Goal: Task Accomplishment & Management: Manage account settings

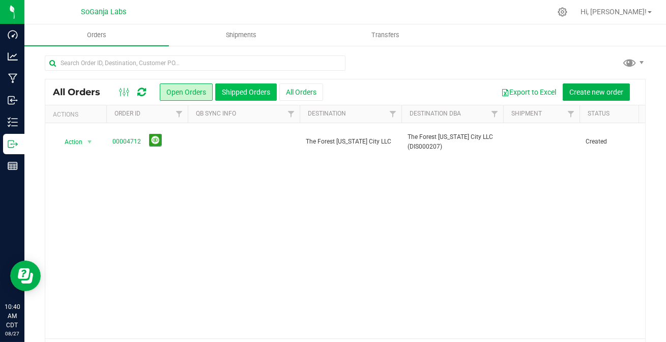
click at [257, 90] on button "Shipped Orders" at bounding box center [246, 91] width 62 height 17
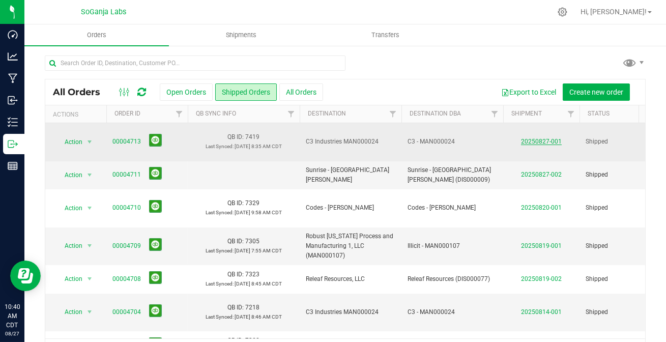
click at [536, 138] on link "20250827-001" at bounding box center [541, 141] width 41 height 7
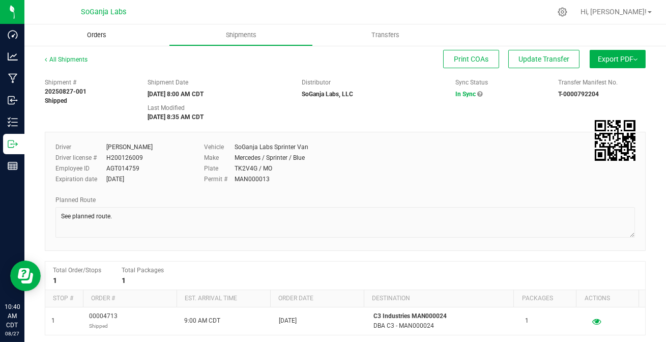
click at [104, 37] on span "Orders" at bounding box center [96, 35] width 47 height 9
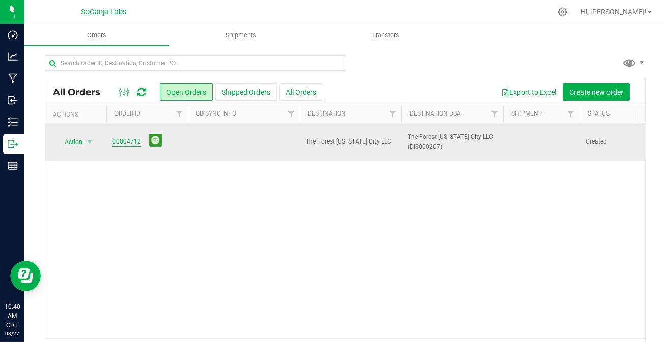
click at [127, 137] on link "00004712" at bounding box center [126, 142] width 29 height 10
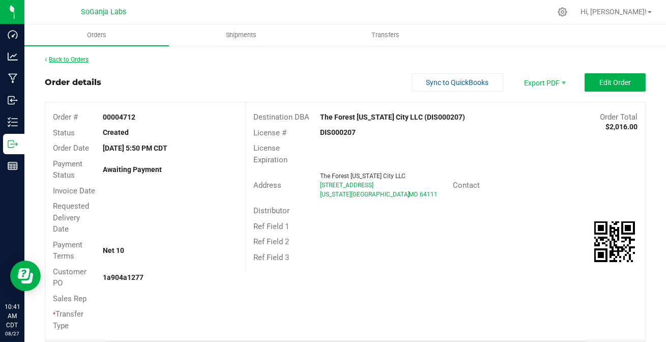
click at [65, 58] on link "Back to Orders" at bounding box center [67, 59] width 44 height 7
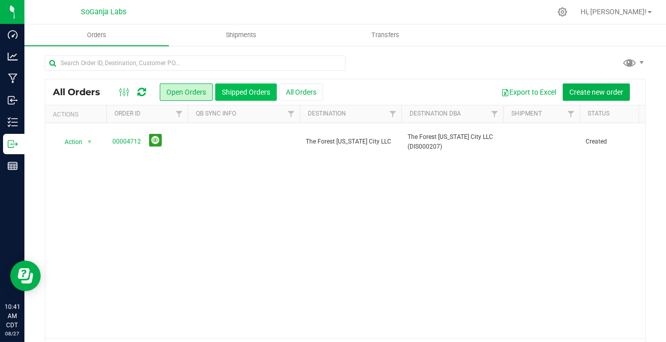
click at [229, 90] on button "Shipped Orders" at bounding box center [246, 91] width 62 height 17
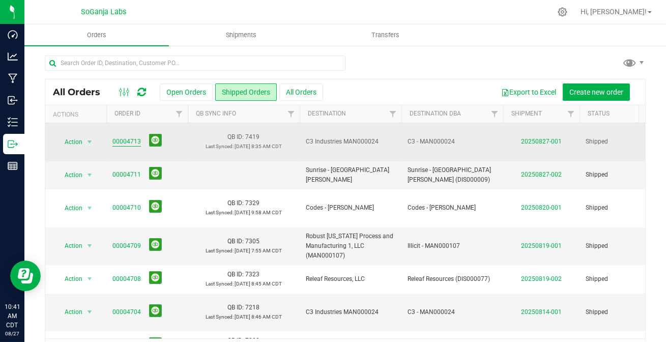
click at [125, 142] on link "00004713" at bounding box center [126, 142] width 29 height 10
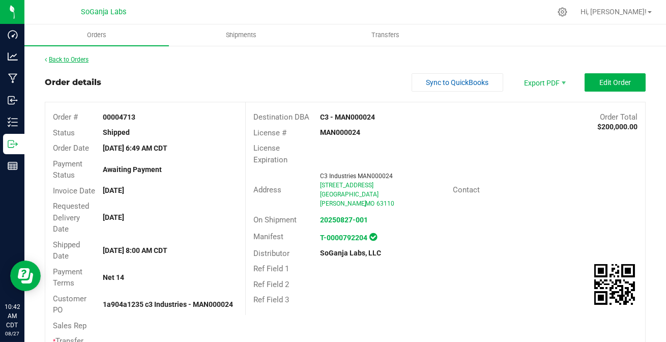
click at [82, 57] on link "Back to Orders" at bounding box center [67, 59] width 44 height 7
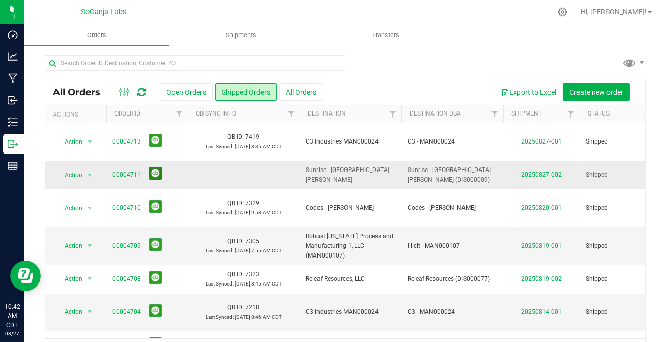
click at [153, 178] on button at bounding box center [155, 173] width 13 height 13
click at [568, 15] on icon at bounding box center [562, 12] width 11 height 11
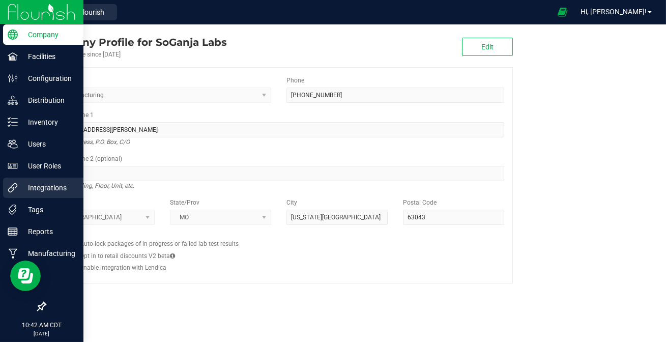
click at [33, 190] on p "Integrations" at bounding box center [48, 188] width 61 height 12
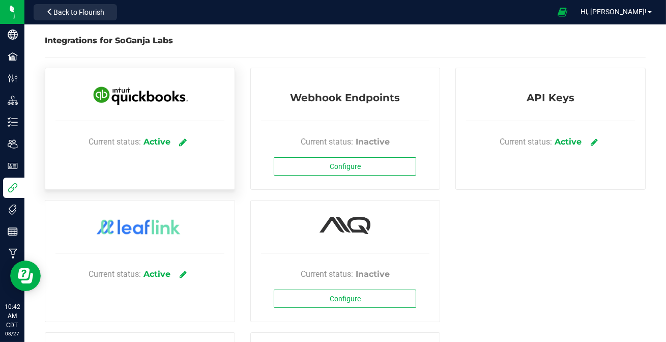
click at [179, 137] on link at bounding box center [183, 142] width 17 height 18
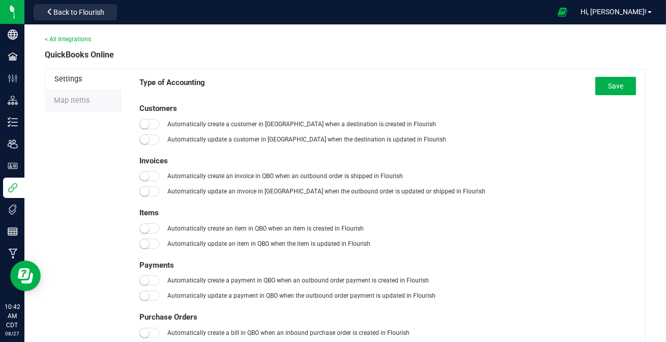
type input "01/01/2019"
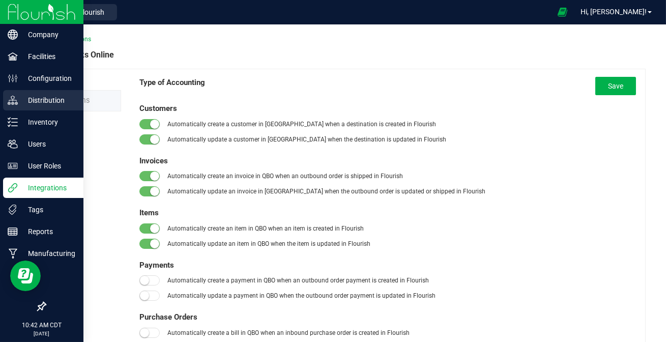
click at [41, 92] on div "Distribution" at bounding box center [43, 100] width 80 height 20
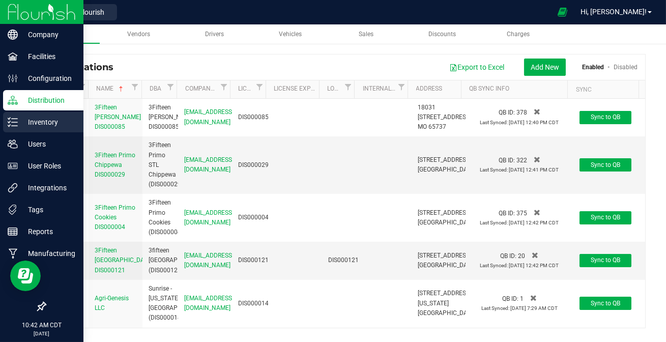
click at [41, 123] on p "Inventory" at bounding box center [48, 122] width 61 height 12
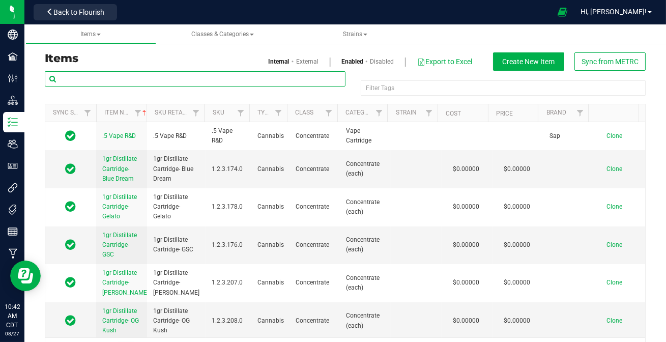
click at [151, 74] on input "text" at bounding box center [195, 78] width 301 height 15
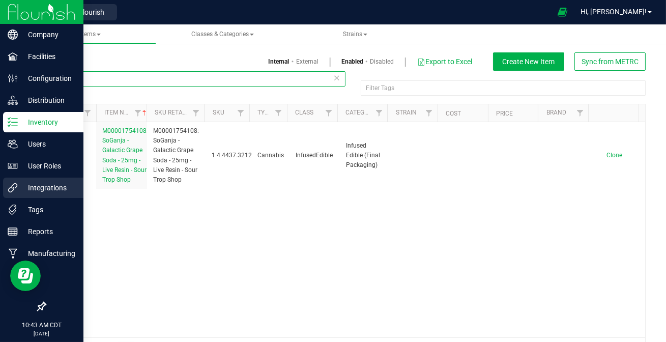
type input "754108"
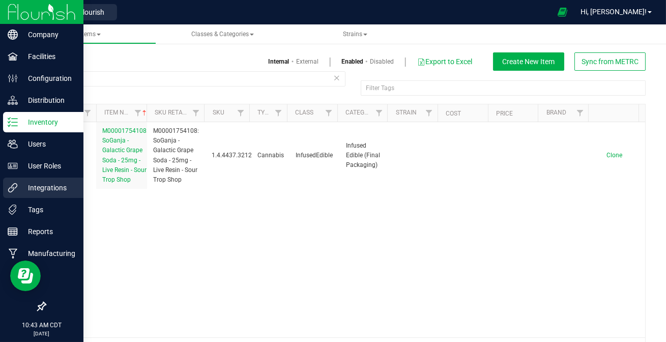
click at [44, 184] on p "Integrations" at bounding box center [48, 188] width 61 height 12
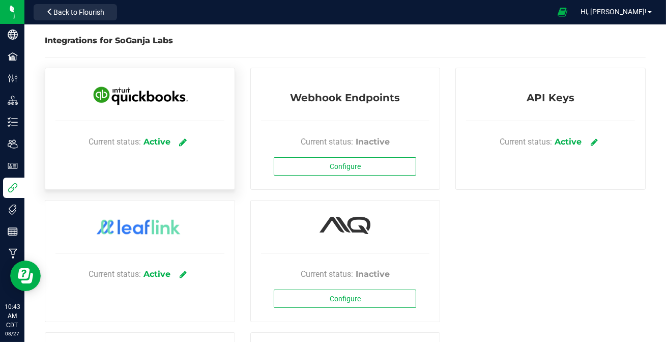
click at [182, 141] on icon at bounding box center [184, 141] width 8 height 9
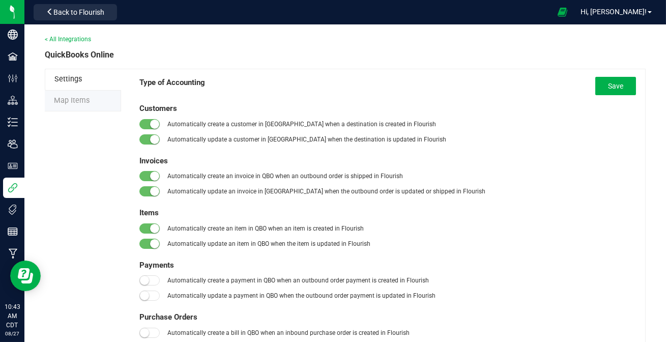
click at [73, 94] on li "Map Items" at bounding box center [83, 101] width 76 height 21
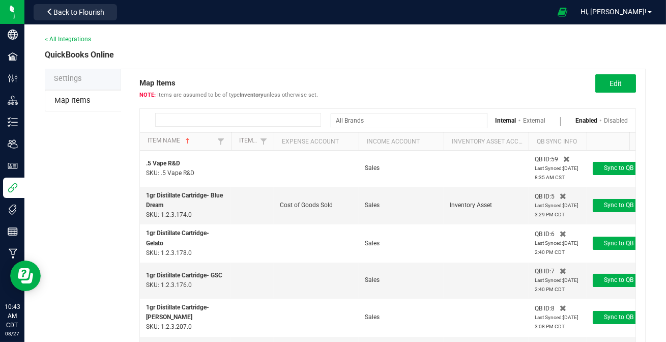
click at [204, 119] on input at bounding box center [238, 120] width 166 height 14
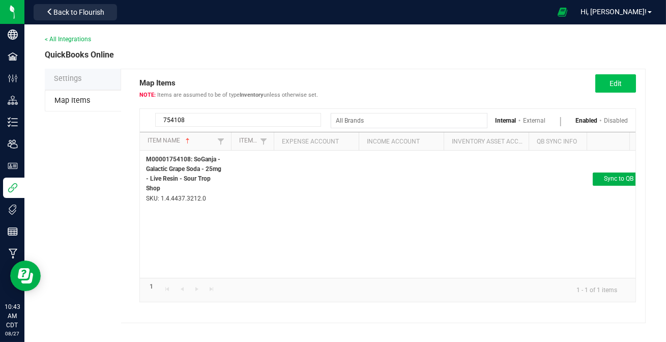
type input "754108"
click at [608, 78] on button "Edit" at bounding box center [616, 83] width 41 height 18
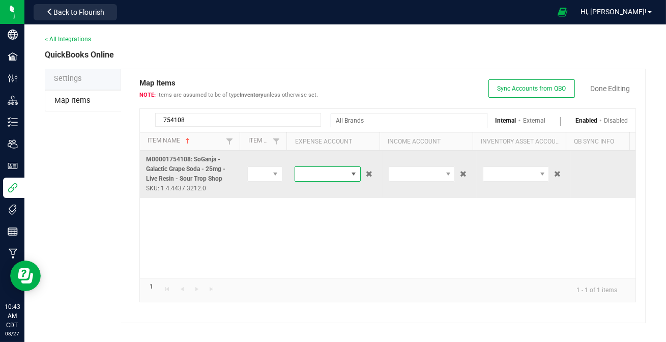
click at [351, 170] on span at bounding box center [354, 174] width 8 height 8
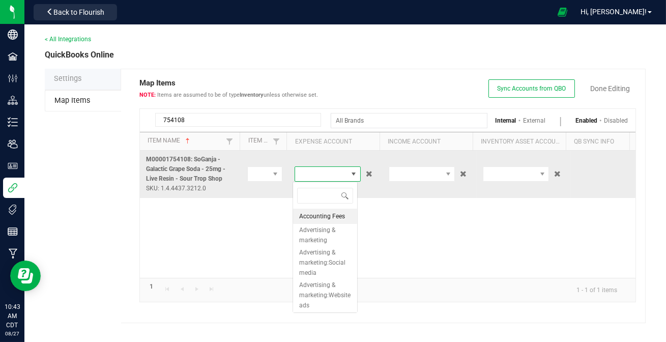
scroll to position [15, 65]
type input "COST"
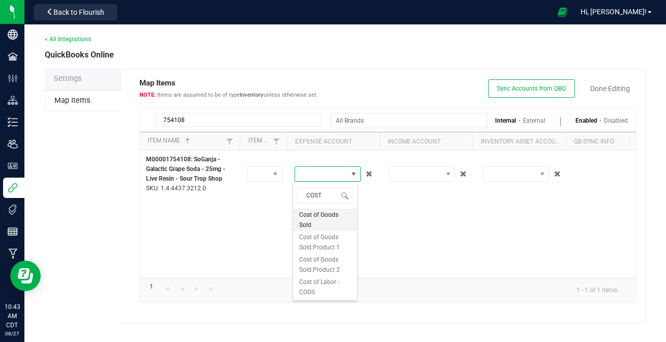
click at [320, 210] on span "Cost of Goods Sold" at bounding box center [325, 220] width 52 height 20
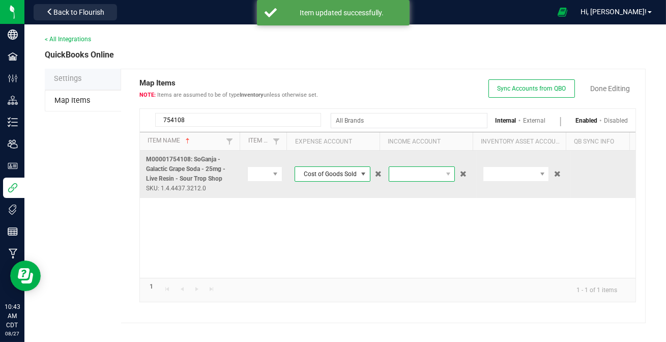
click at [422, 172] on span at bounding box center [415, 174] width 52 height 14
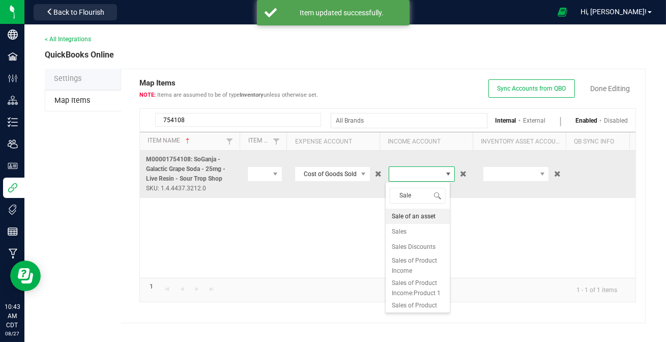
type input "Sales"
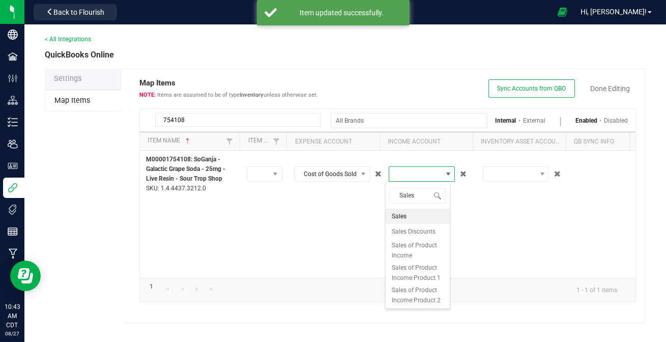
click at [413, 214] on li "Sales" at bounding box center [418, 216] width 64 height 15
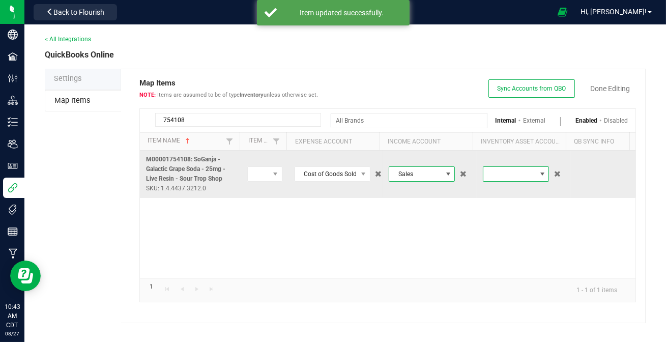
click at [505, 172] on span at bounding box center [510, 174] width 52 height 14
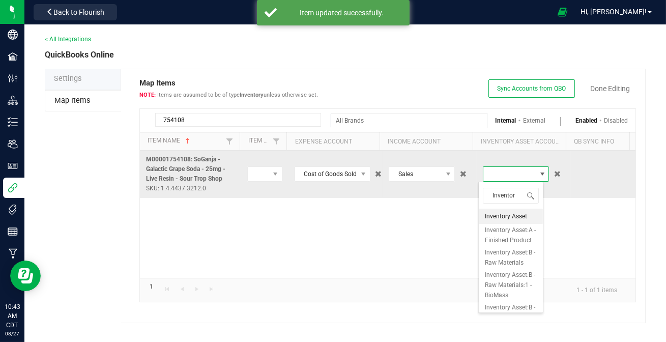
type input "Inventory"
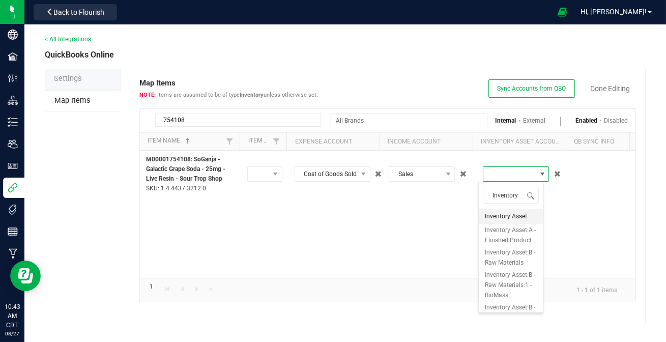
click at [512, 212] on span "Inventory Asset" at bounding box center [506, 216] width 42 height 10
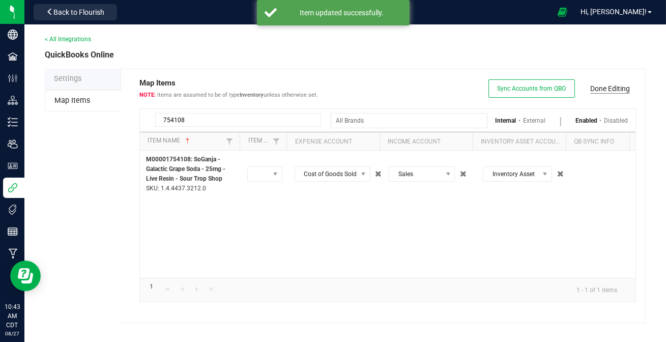
click at [602, 89] on link "Done Editing" at bounding box center [610, 88] width 40 height 10
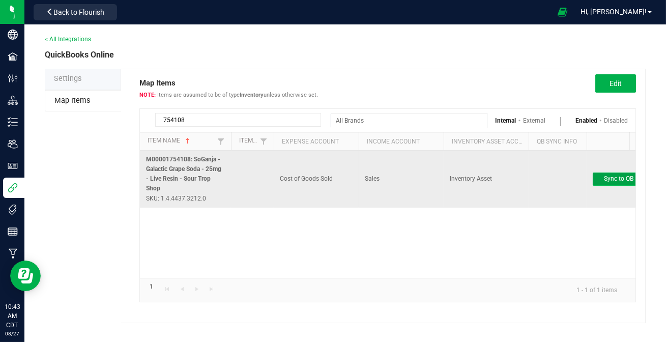
click at [622, 178] on span "Sync to QB" at bounding box center [619, 178] width 30 height 7
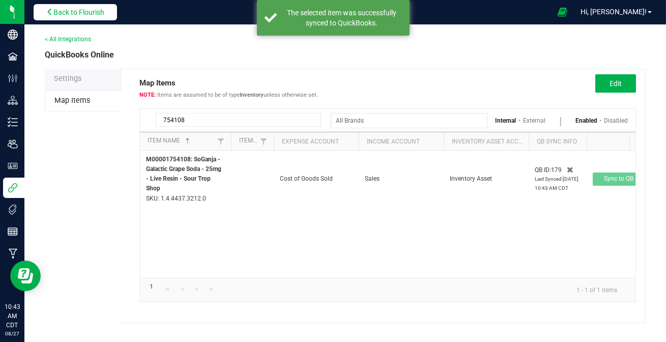
click at [88, 15] on span "Back to Flourish" at bounding box center [78, 12] width 51 height 8
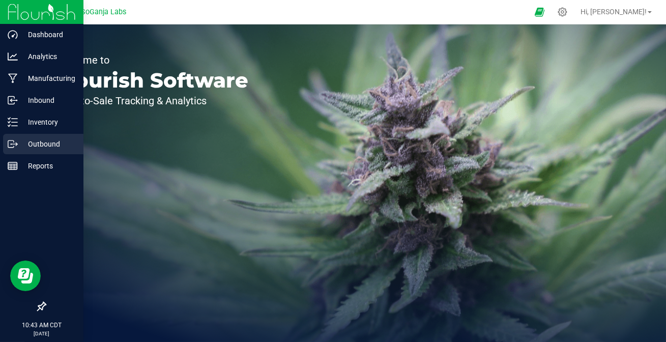
click at [23, 144] on p "Outbound" at bounding box center [48, 144] width 61 height 12
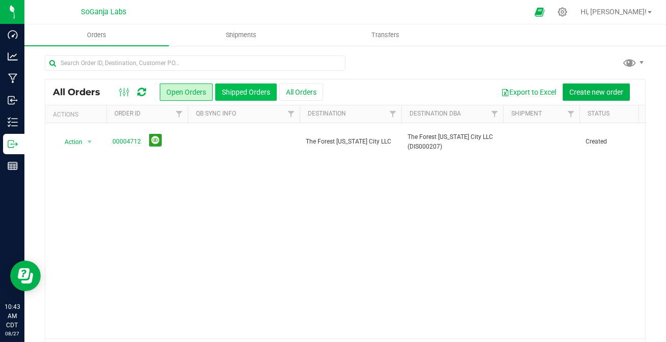
click at [223, 94] on button "Shipped Orders" at bounding box center [246, 91] width 62 height 17
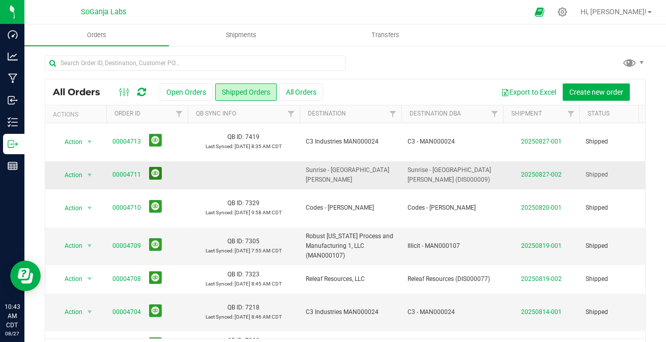
click at [153, 176] on button at bounding box center [155, 173] width 13 height 13
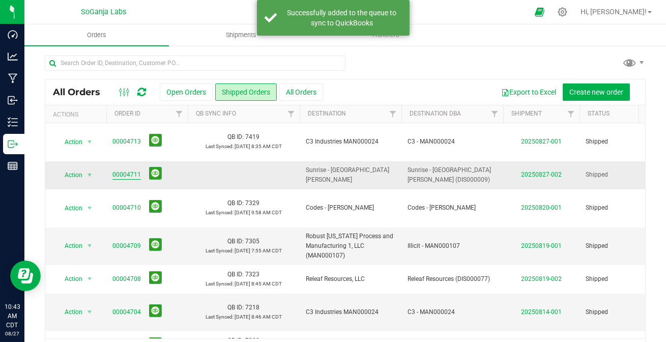
click at [128, 176] on link "00004711" at bounding box center [126, 175] width 29 height 10
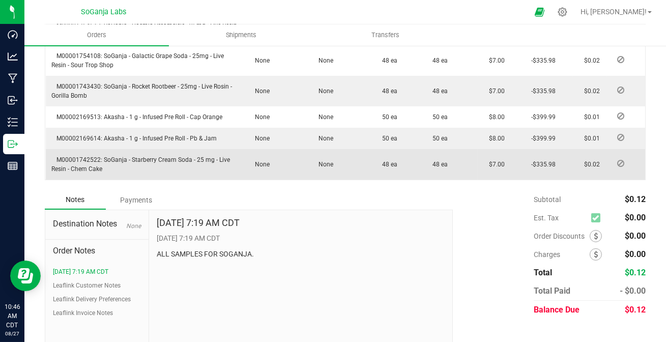
scroll to position [453, 0]
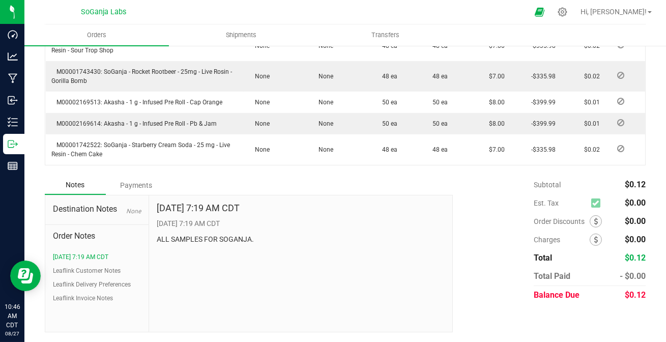
click at [133, 185] on div "Payments" at bounding box center [136, 185] width 61 height 18
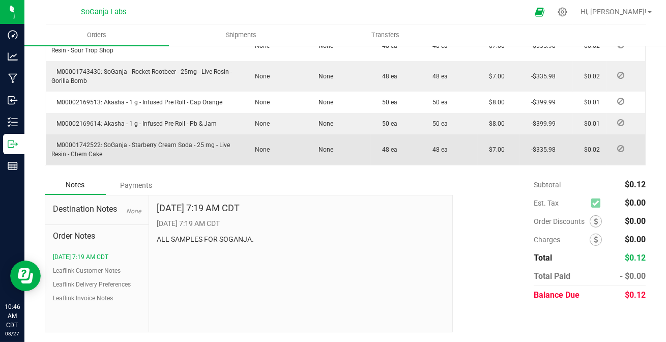
scroll to position [425, 0]
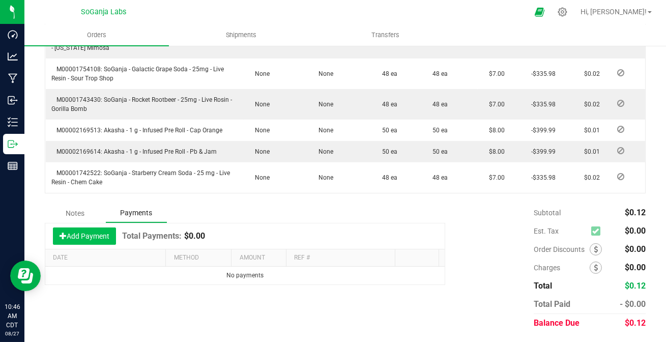
click at [92, 233] on button "Add Payment" at bounding box center [84, 236] width 63 height 17
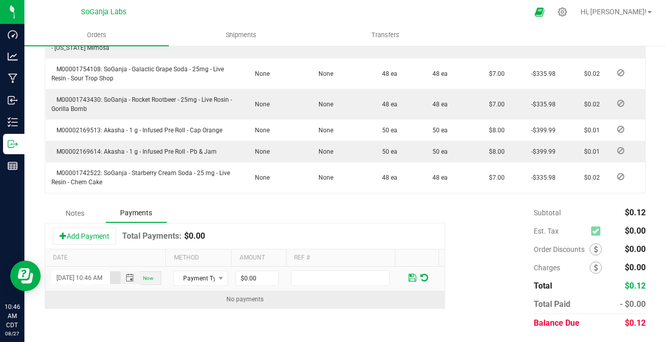
scroll to position [0, 14]
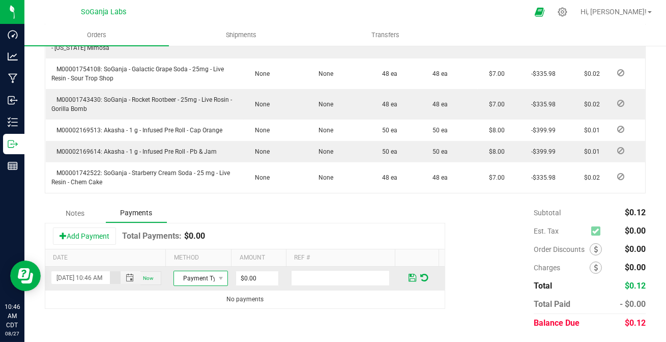
click at [206, 271] on span "Payment Type" at bounding box center [194, 278] width 41 height 14
click at [191, 249] on li "ACH & Bank Transfer" at bounding box center [196, 246] width 51 height 14
click at [190, 284] on span "ACH & Bank Transfer" at bounding box center [201, 278] width 54 height 15
click at [192, 278] on span "ACH & Bank Transfer" at bounding box center [194, 278] width 41 height 14
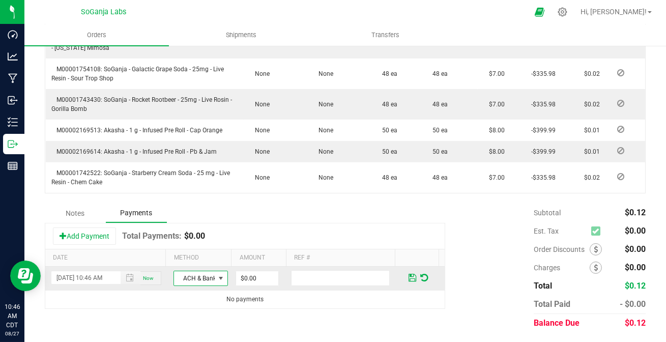
click at [194, 275] on span "ACH & Bank Transfer" at bounding box center [194, 278] width 41 height 14
click at [183, 234] on li "Cash" at bounding box center [196, 232] width 51 height 14
click at [254, 278] on input "0" at bounding box center [257, 278] width 42 height 14
type input "$0.12"
click at [309, 275] on input "text" at bounding box center [340, 278] width 99 height 16
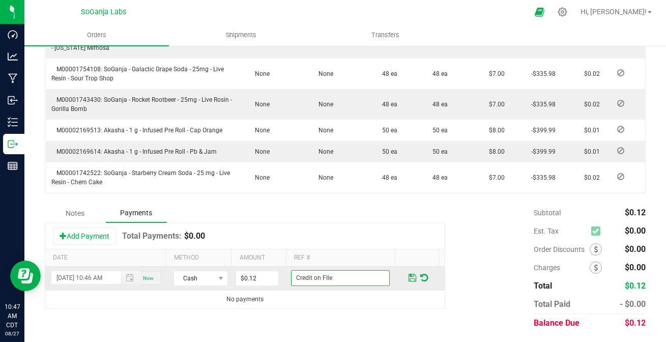
click at [321, 282] on input "Credit on FIle" at bounding box center [340, 278] width 99 height 16
type input "Credit on File"
click at [409, 276] on span at bounding box center [413, 277] width 8 height 9
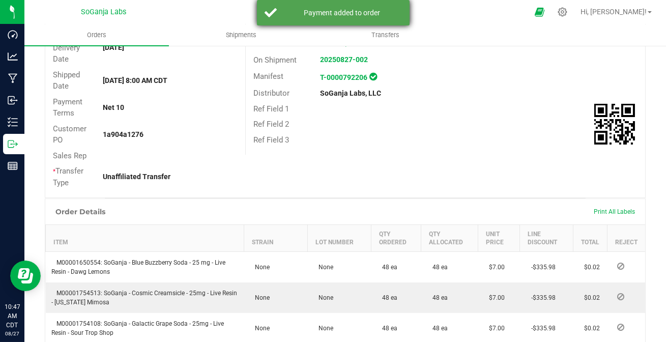
scroll to position [54, 0]
